Goal: Find specific page/section: Find specific page/section

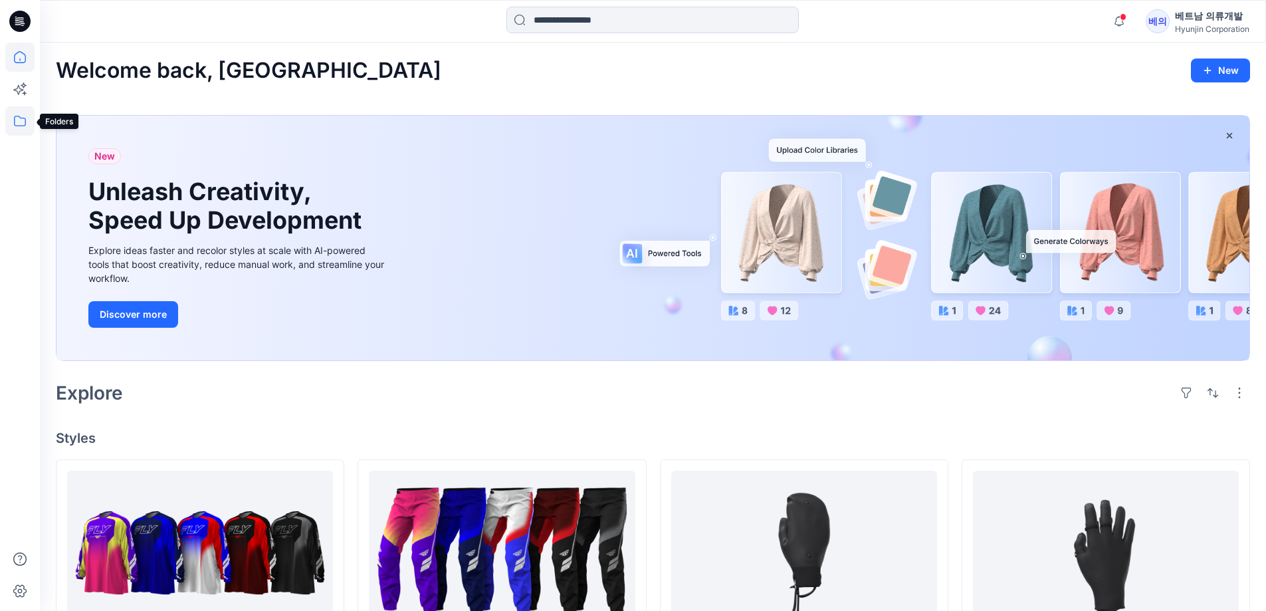
click at [14, 119] on icon at bounding box center [19, 120] width 29 height 29
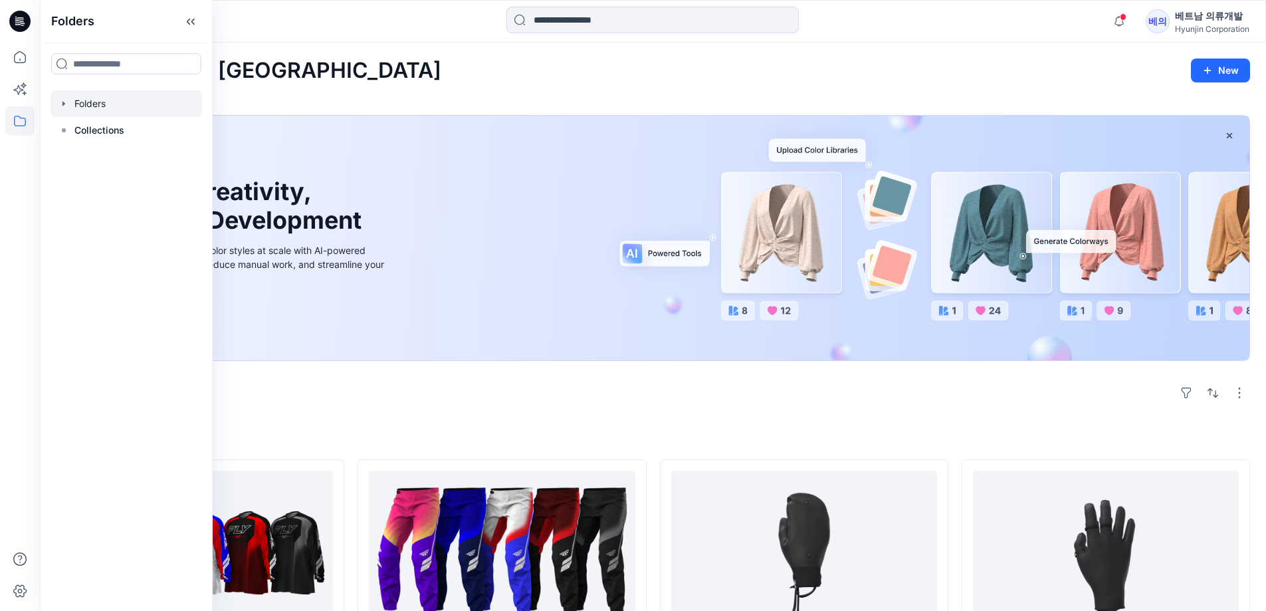
click at [81, 100] on div at bounding box center [127, 103] width 152 height 27
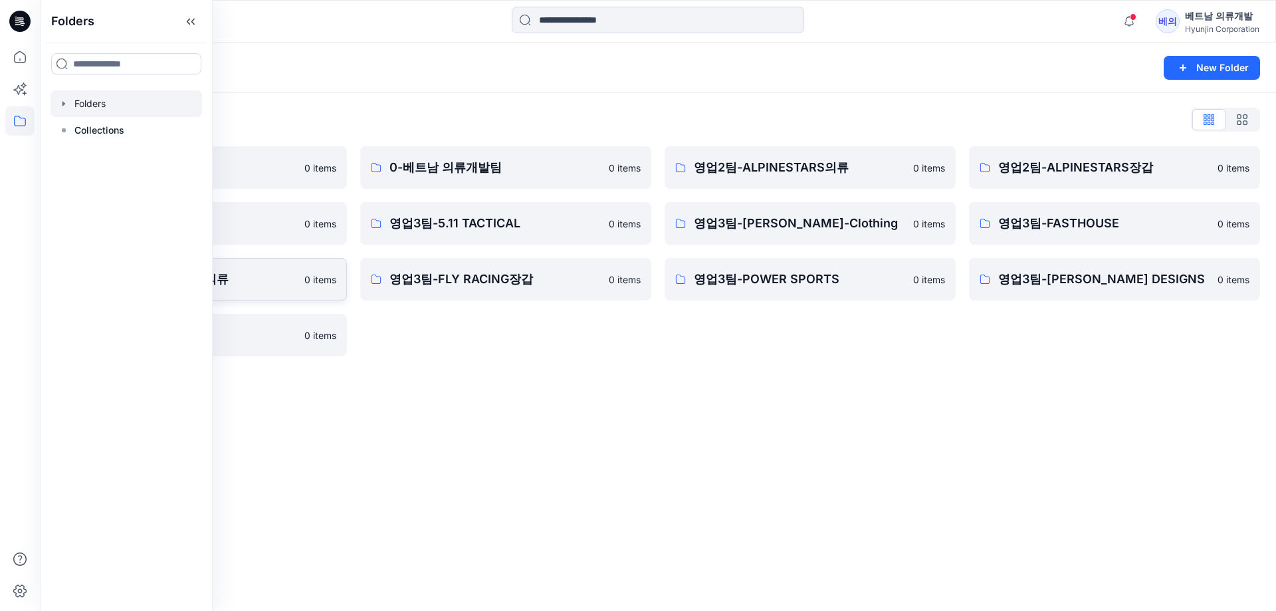
click at [248, 275] on p "영업3팀-FLY RACING의류" at bounding box center [190, 279] width 211 height 19
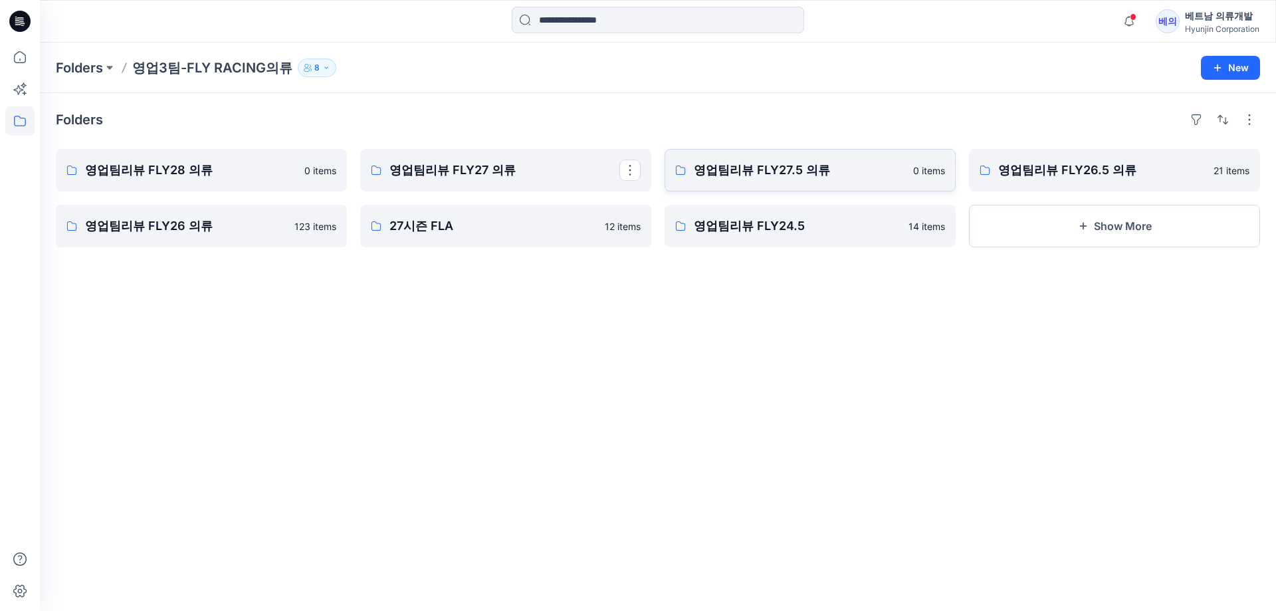
click at [760, 168] on p "영업팀리뷰 FLY27.5 의류" at bounding box center [799, 170] width 211 height 19
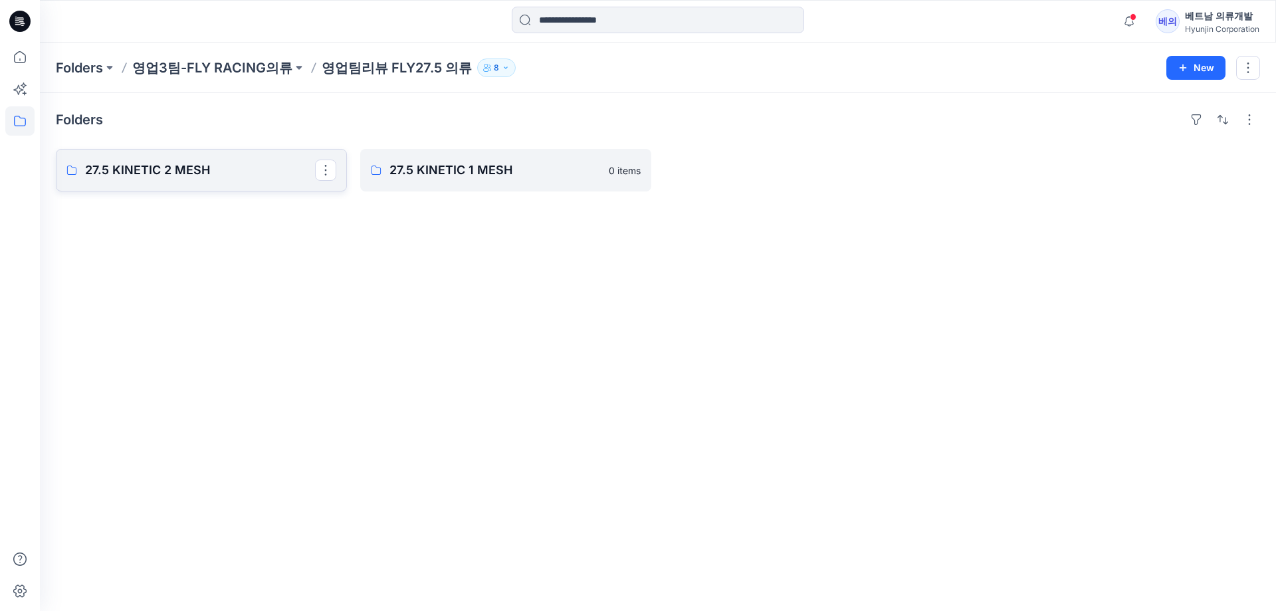
click at [217, 171] on p "27.5 KINETIC 2 MESH" at bounding box center [200, 170] width 230 height 19
click at [467, 170] on p "27.5 KINETIC 2 MESH JERSEY" at bounding box center [505, 170] width 230 height 19
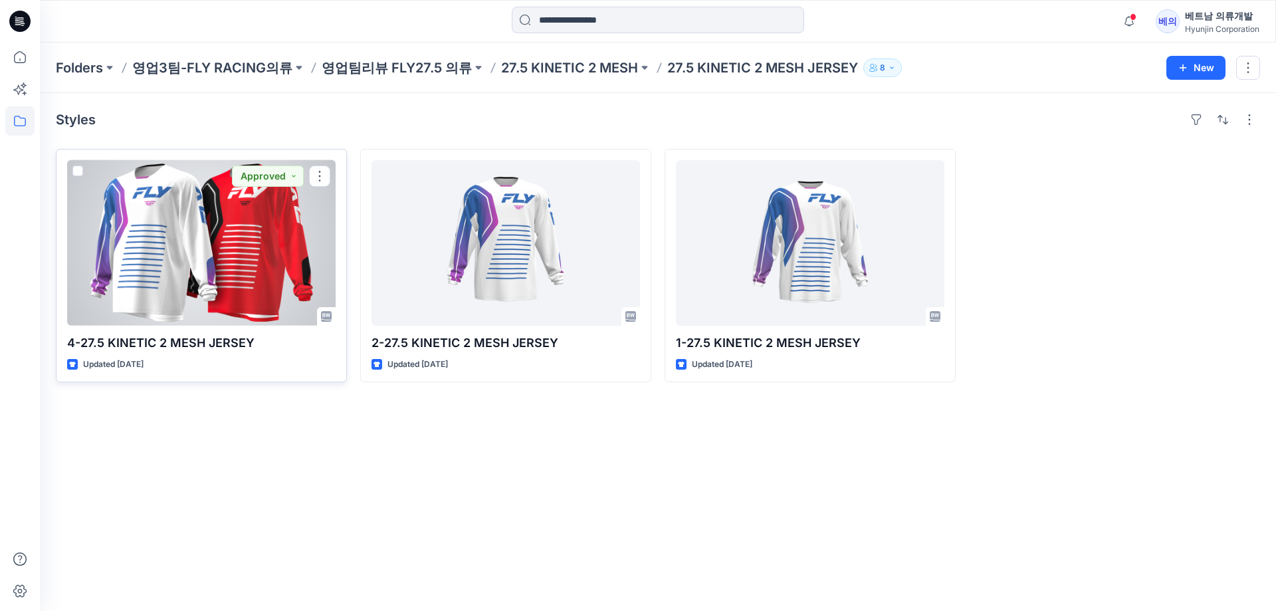
click at [247, 298] on div at bounding box center [201, 243] width 269 height 166
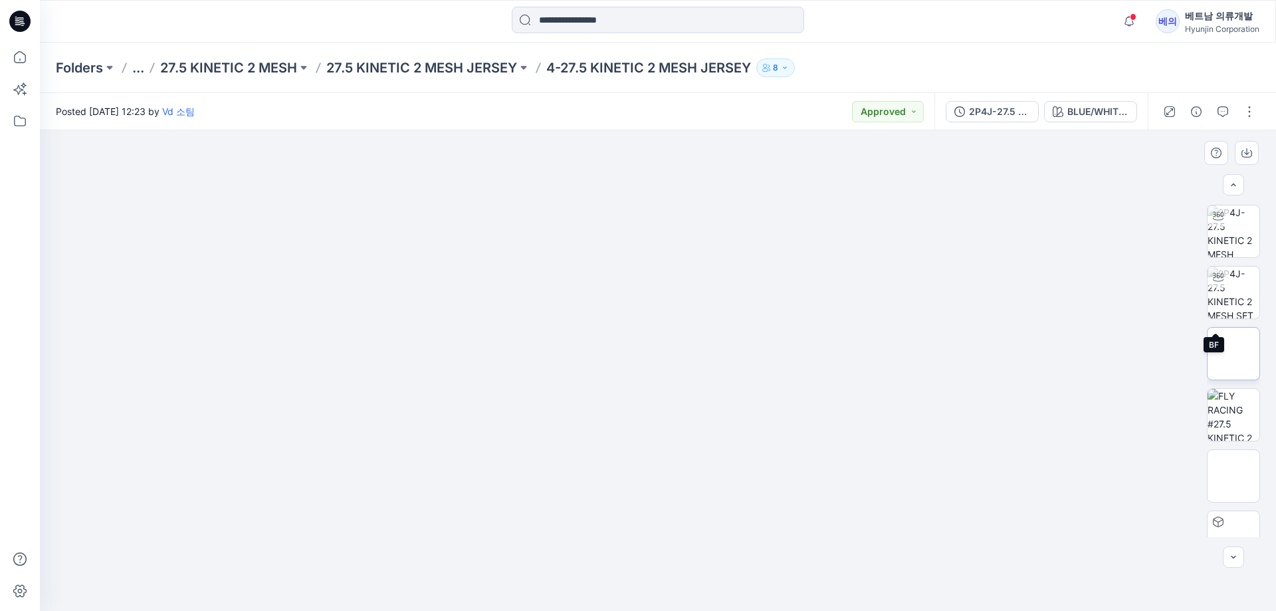
scroll to position [88, 0]
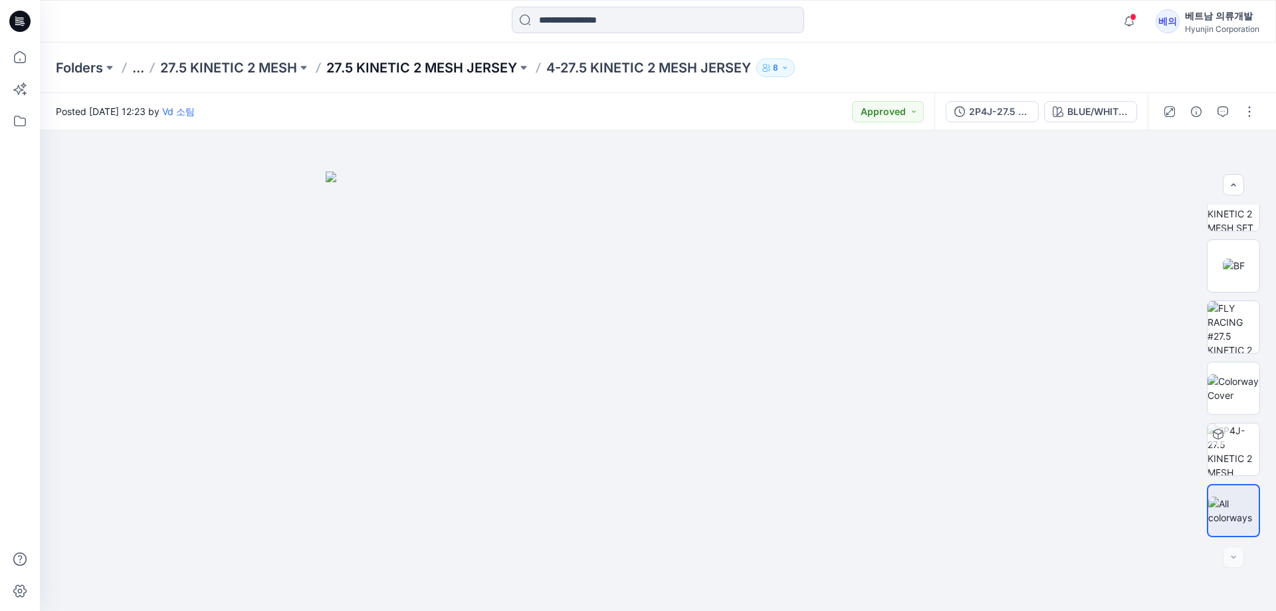
click at [429, 70] on p "27.5 KINETIC 2 MESH JERSEY" at bounding box center [421, 67] width 191 height 19
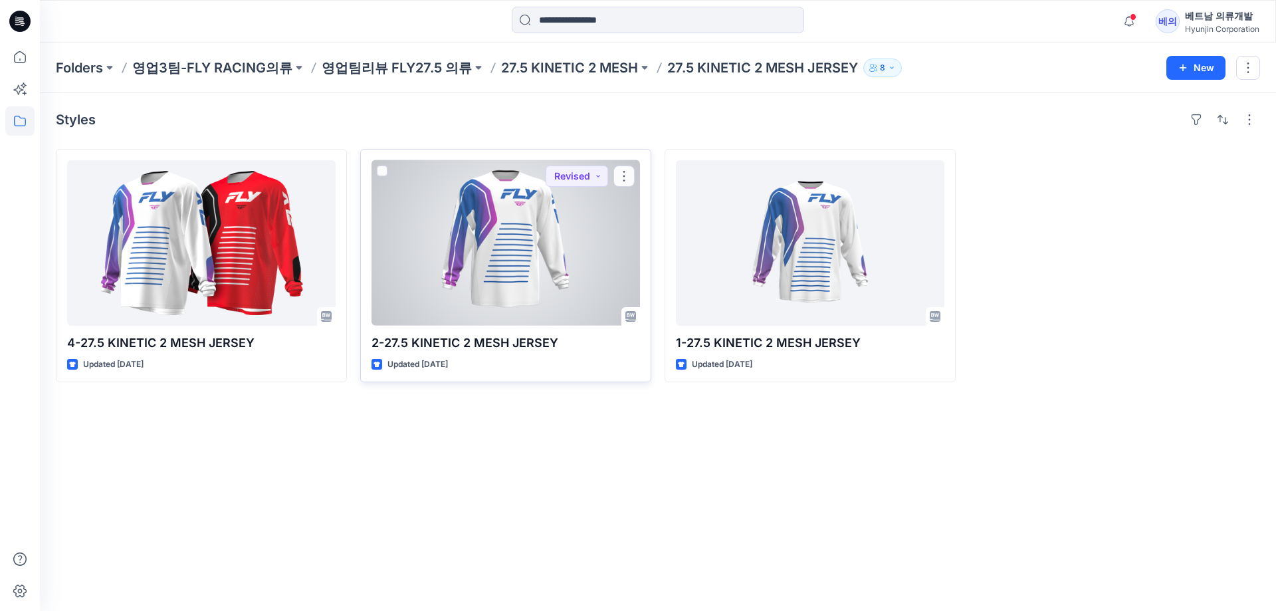
click at [460, 223] on div at bounding box center [506, 243] width 269 height 166
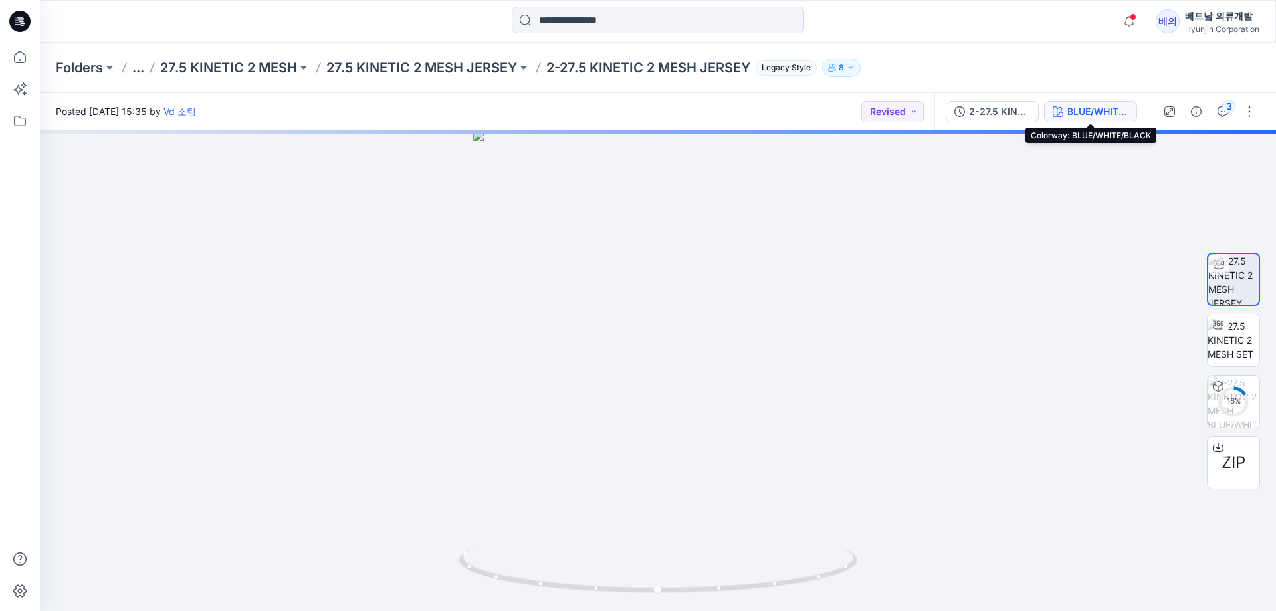
click at [1103, 118] on div "BLUE/WHITE/BLACK" at bounding box center [1098, 111] width 61 height 15
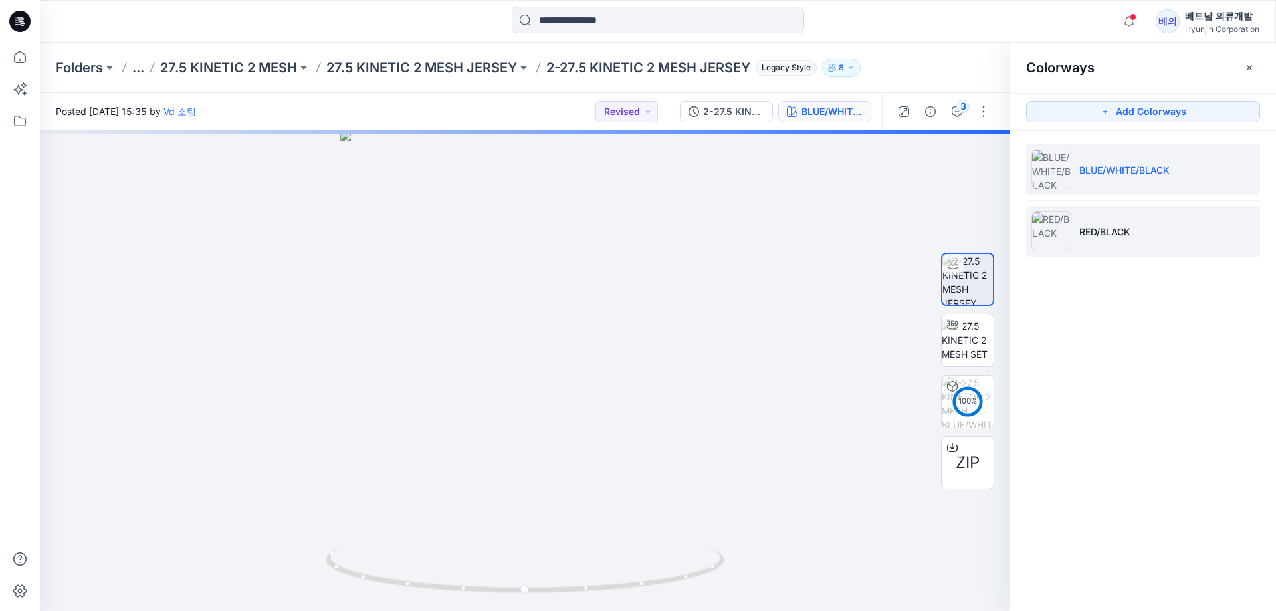
click at [1067, 221] on img at bounding box center [1052, 231] width 40 height 40
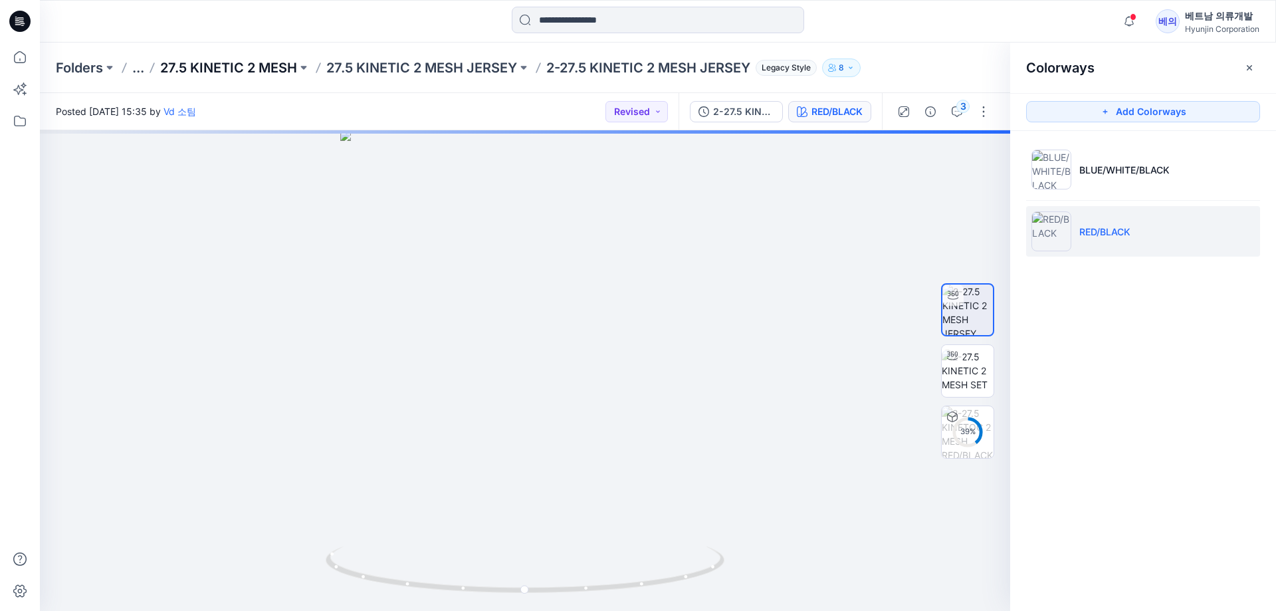
click at [261, 64] on p "27.5 KINETIC 2 MESH" at bounding box center [228, 67] width 137 height 19
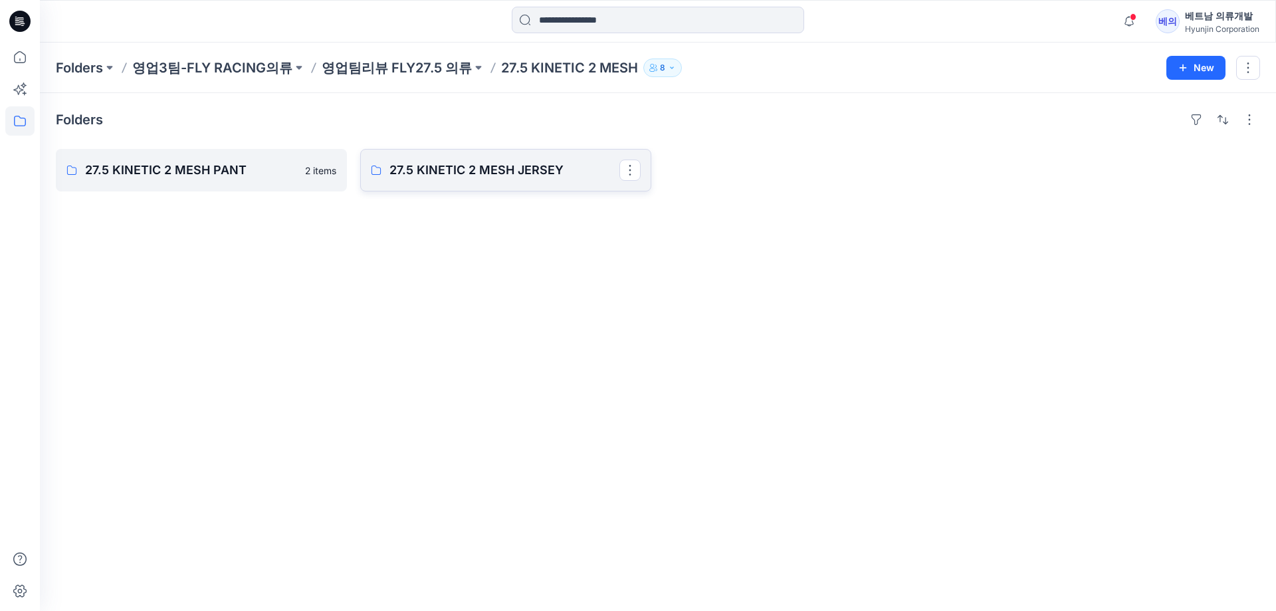
click at [471, 167] on p "27.5 KINETIC 2 MESH JERSEY" at bounding box center [505, 170] width 230 height 19
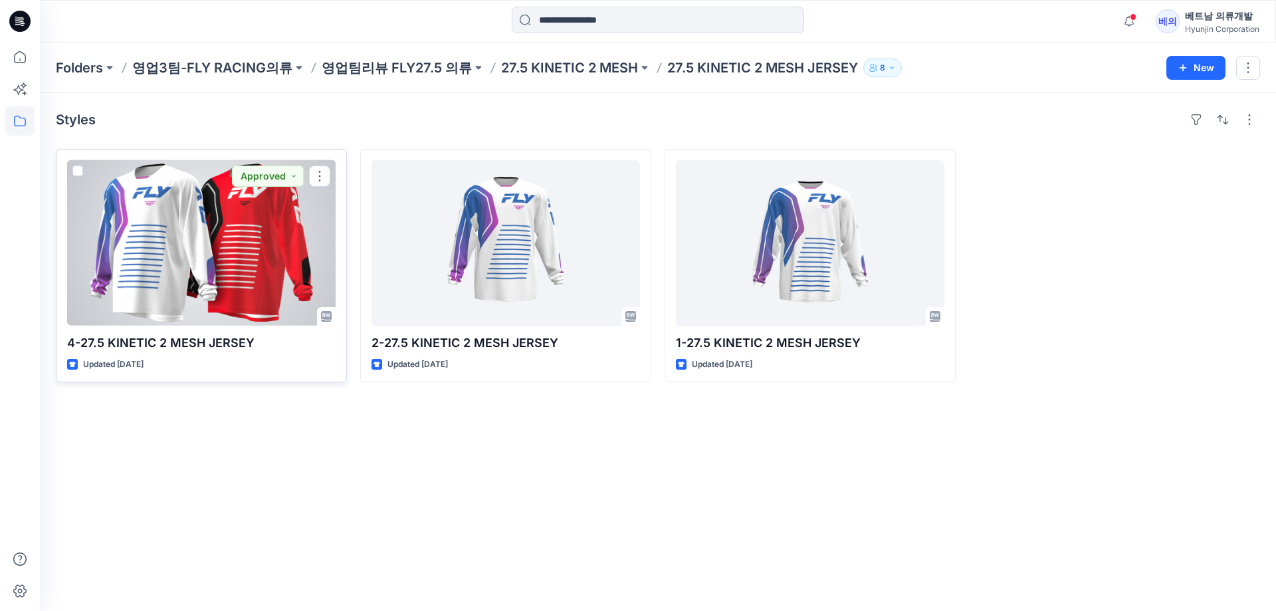
click at [201, 263] on div at bounding box center [201, 243] width 269 height 166
